Goal: Task Accomplishment & Management: Manage account settings

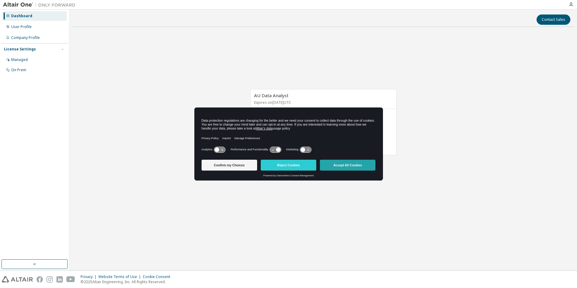
click at [350, 166] on button "Accept All Cookies" at bounding box center [348, 165] width 56 height 11
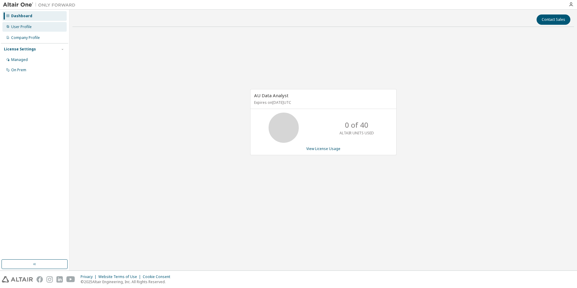
click at [29, 25] on div "User Profile" at bounding box center [21, 26] width 21 height 5
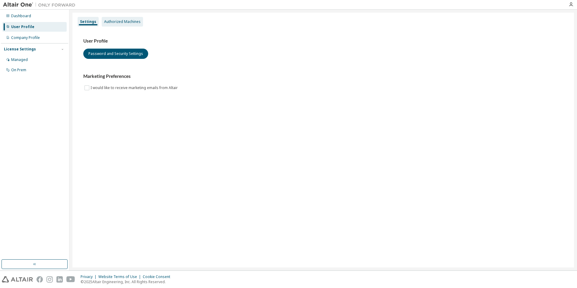
click at [122, 19] on div "Authorized Machines" at bounding box center [122, 21] width 37 height 5
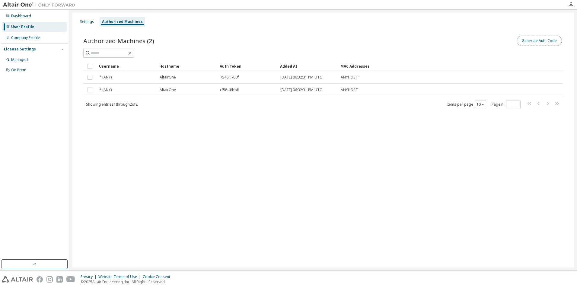
click at [546, 40] on button "Generate Auth Code" at bounding box center [539, 41] width 45 height 10
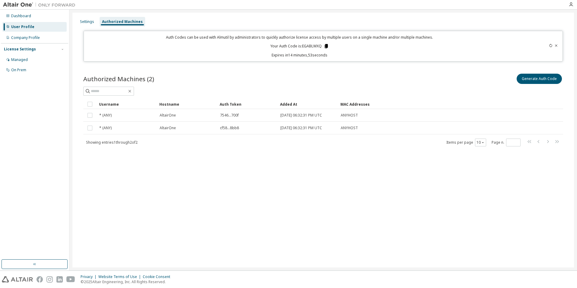
click at [327, 45] on icon at bounding box center [326, 46] width 3 height 4
click at [309, 55] on div "Auth Code copied to clipboard" at bounding box center [302, 55] width 53 height 6
click at [308, 56] on div "Auth Code copied to clipboard" at bounding box center [302, 55] width 53 height 6
